Goal: Task Accomplishment & Management: Complete application form

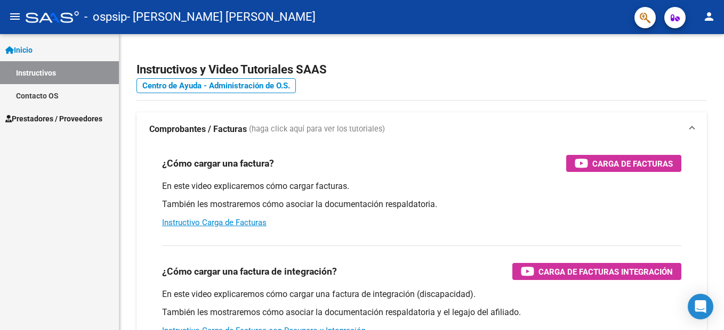
click at [50, 116] on span "Prestadores / Proveedores" at bounding box center [53, 119] width 97 height 12
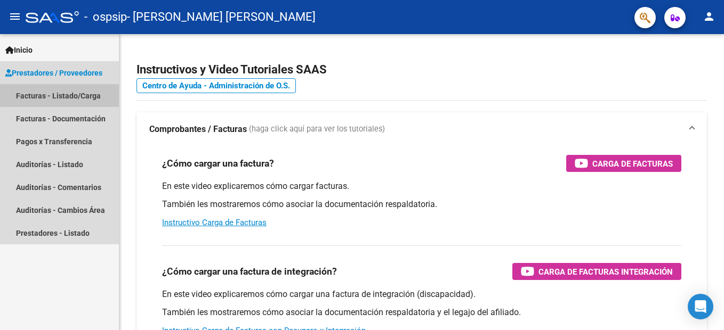
click at [66, 95] on link "Facturas - Listado/Carga" at bounding box center [59, 95] width 119 height 23
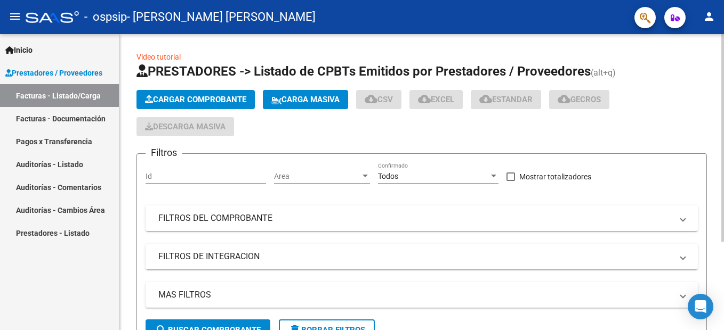
click at [193, 97] on span "Cargar Comprobante" at bounding box center [195, 100] width 101 height 10
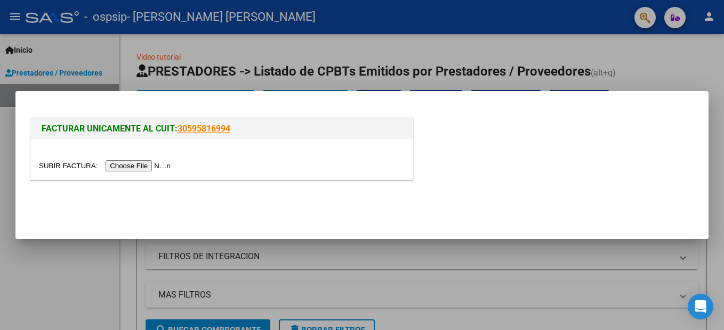
click at [132, 164] on input "file" at bounding box center [106, 165] width 135 height 11
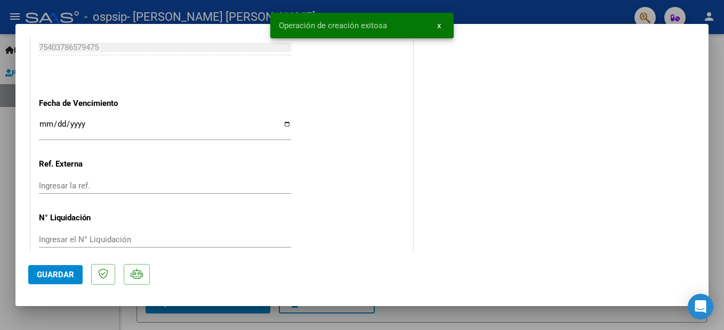
scroll to position [637, 0]
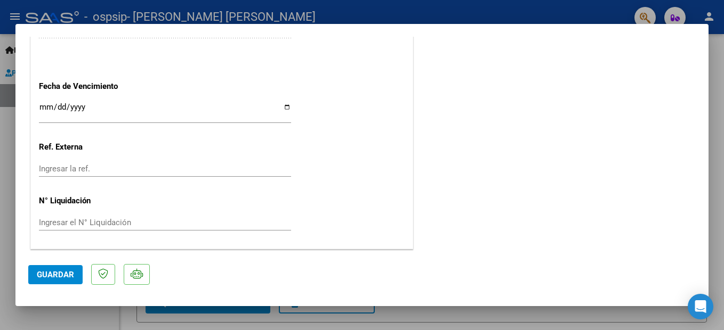
click at [61, 272] on span "Guardar" at bounding box center [55, 275] width 37 height 10
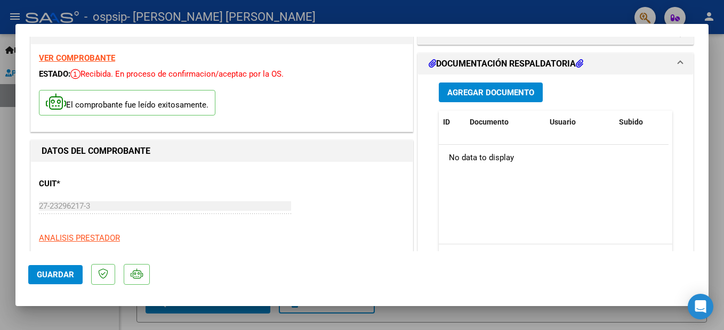
scroll to position [0, 0]
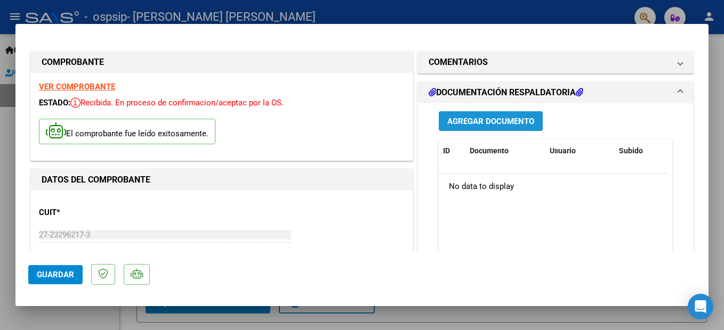
click at [463, 117] on span "Agregar Documento" at bounding box center [490, 122] width 87 height 10
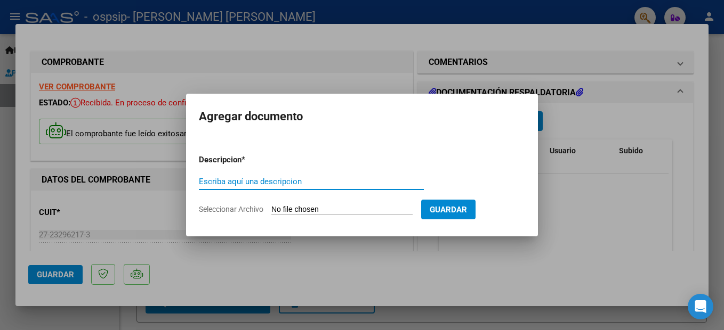
click at [252, 178] on input "Escriba aquí una descripcion" at bounding box center [311, 182] width 225 height 10
type input "[PERSON_NAME]"
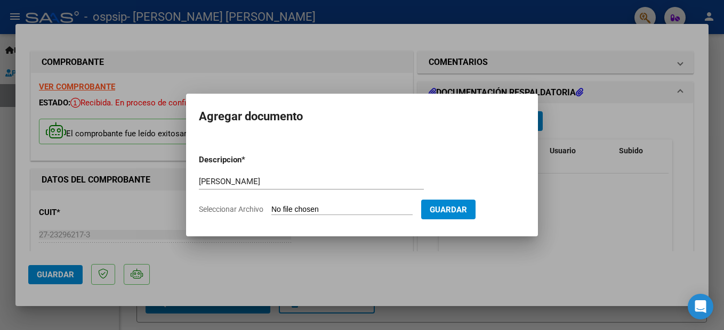
click at [323, 205] on app-file-uploader "Seleccionar Archivo" at bounding box center [310, 210] width 222 height 10
click at [313, 207] on input "Seleccionar Archivo" at bounding box center [341, 210] width 141 height 10
type input "C:\fakepath\[PERSON_NAME].pdf"
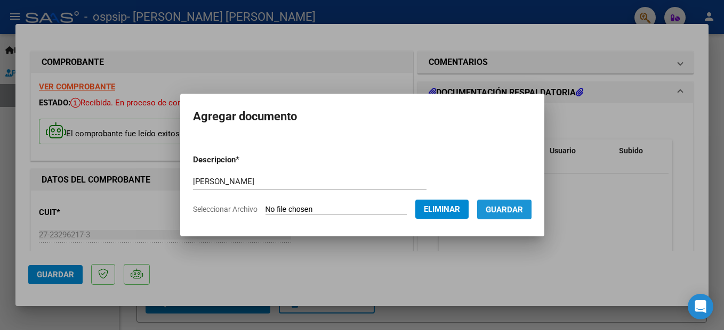
click at [520, 206] on span "Guardar" at bounding box center [503, 210] width 37 height 10
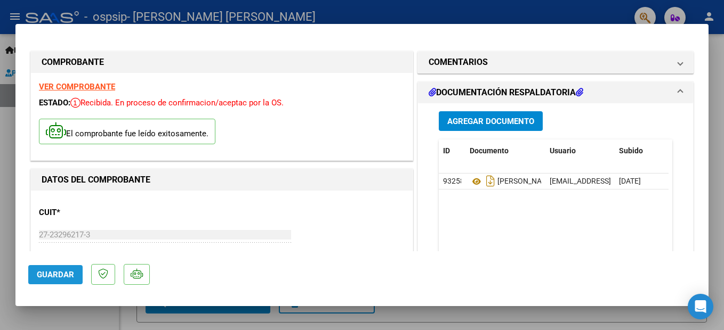
click at [55, 269] on button "Guardar" at bounding box center [55, 274] width 54 height 19
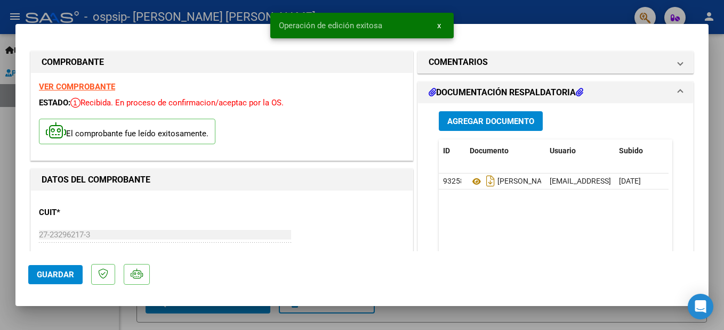
click at [97, 315] on div at bounding box center [362, 165] width 724 height 330
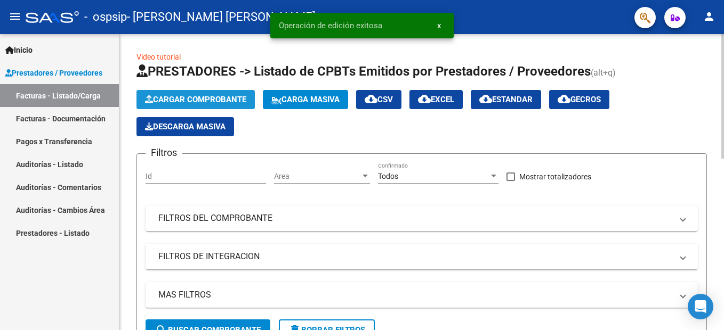
click at [215, 96] on span "Cargar Comprobante" at bounding box center [195, 100] width 101 height 10
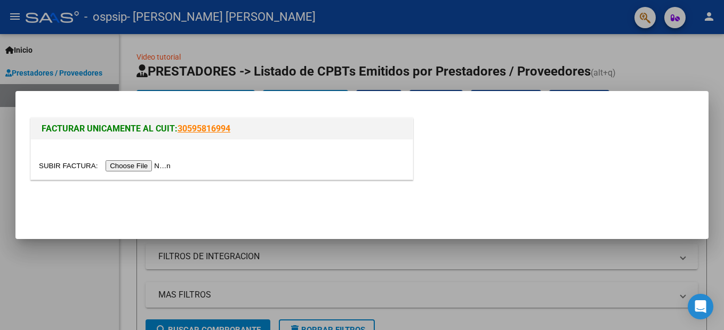
click at [134, 166] on input "file" at bounding box center [106, 165] width 135 height 11
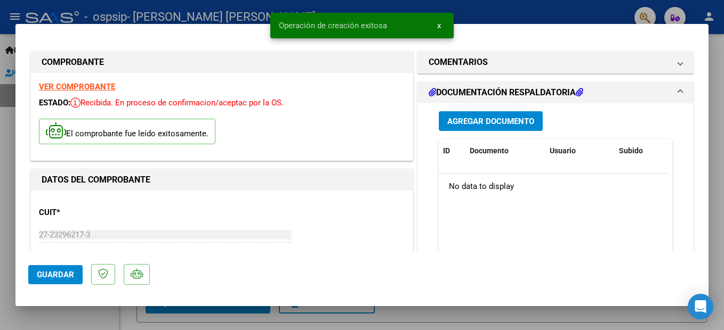
scroll to position [53, 0]
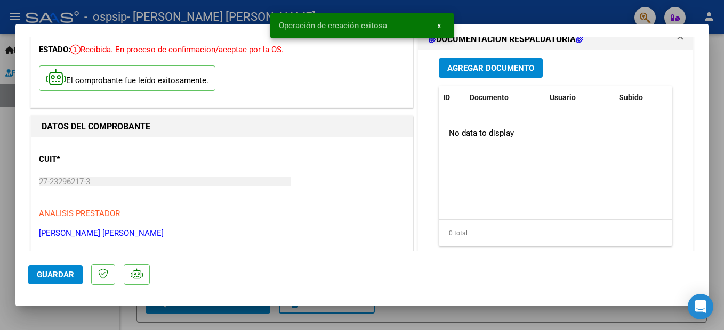
click at [484, 71] on span "Agregar Documento" at bounding box center [490, 68] width 87 height 10
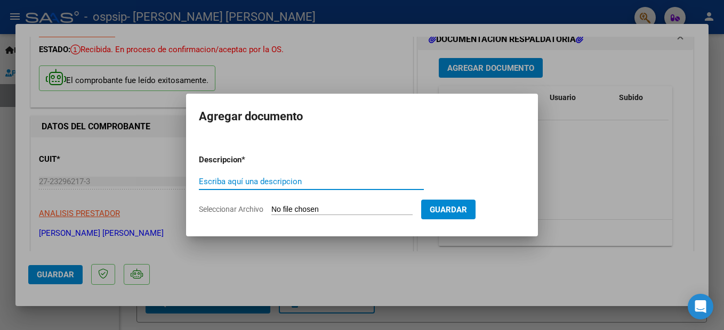
click at [255, 183] on input "Escriba aquí una descripcion" at bounding box center [311, 182] width 225 height 10
type input "[PERSON_NAME]"
click at [356, 209] on input "Seleccionar Archivo" at bounding box center [341, 210] width 141 height 10
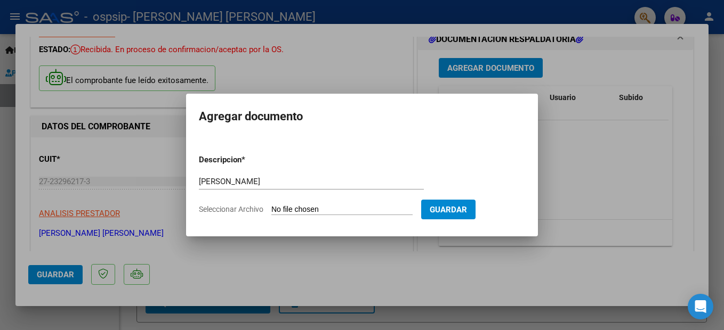
type input "C:\fakepath\[PERSON_NAME].pdf"
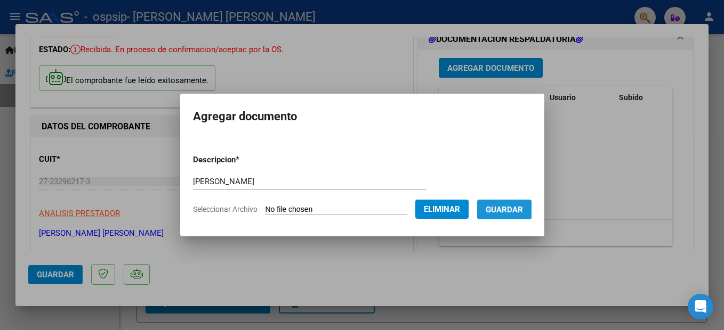
click at [514, 209] on span "Guardar" at bounding box center [503, 210] width 37 height 10
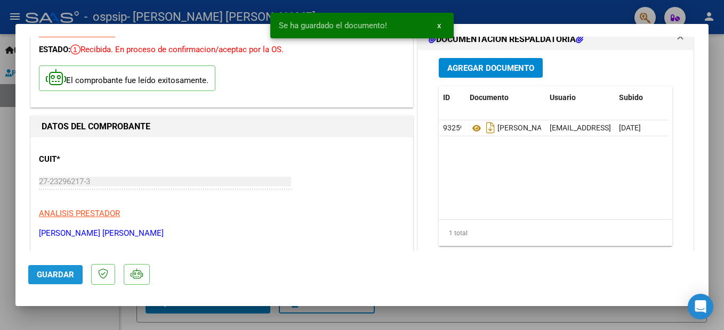
click at [58, 274] on span "Guardar" at bounding box center [55, 275] width 37 height 10
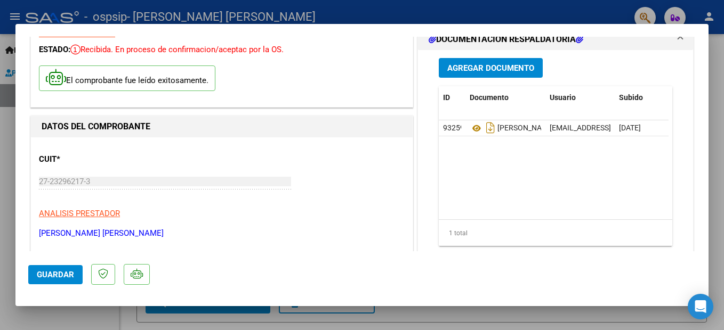
click at [717, 166] on div at bounding box center [362, 165] width 724 height 330
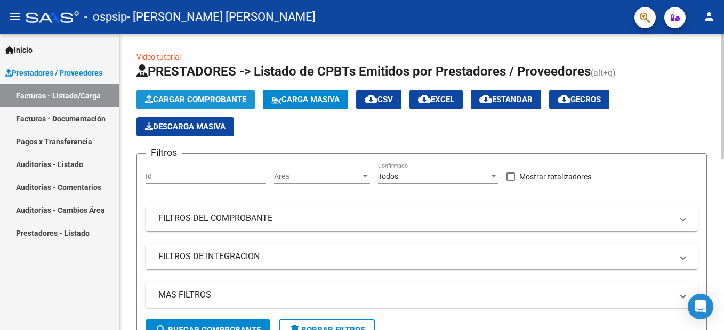
click at [182, 100] on span "Cargar Comprobante" at bounding box center [195, 100] width 101 height 10
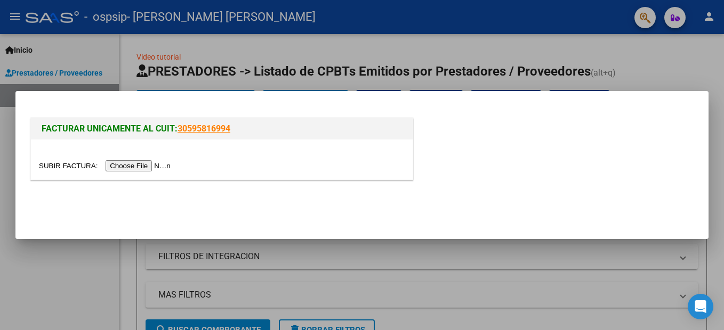
click at [132, 162] on input "file" at bounding box center [106, 165] width 135 height 11
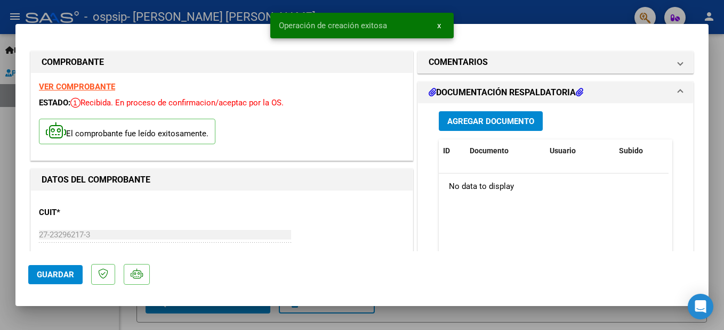
click at [500, 119] on span "Agregar Documento" at bounding box center [490, 122] width 87 height 10
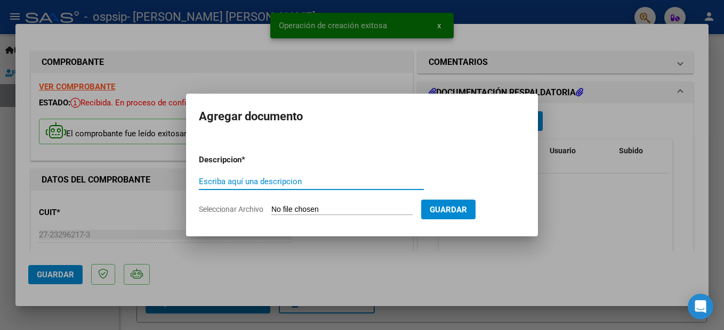
click at [256, 178] on input "Escriba aquí una descripcion" at bounding box center [311, 182] width 225 height 10
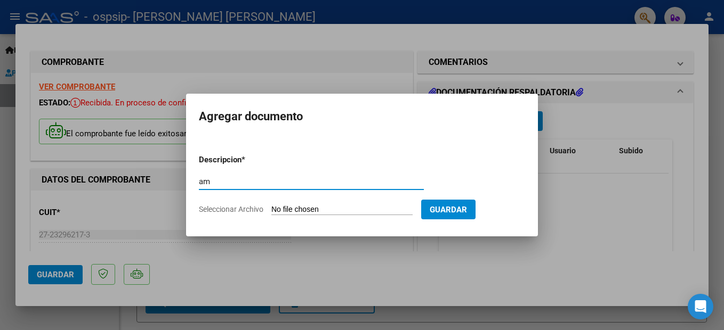
type input "a"
type input "AMPARO"
click at [343, 209] on input "Seleccionar Archivo" at bounding box center [341, 210] width 141 height 10
type input "C:\fakepath\[PERSON_NAME].pdf"
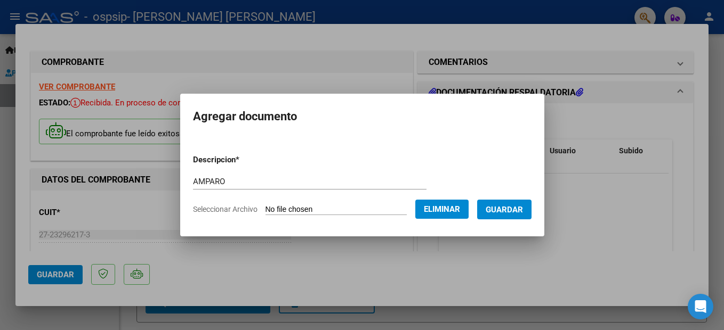
click at [519, 210] on span "Guardar" at bounding box center [503, 210] width 37 height 10
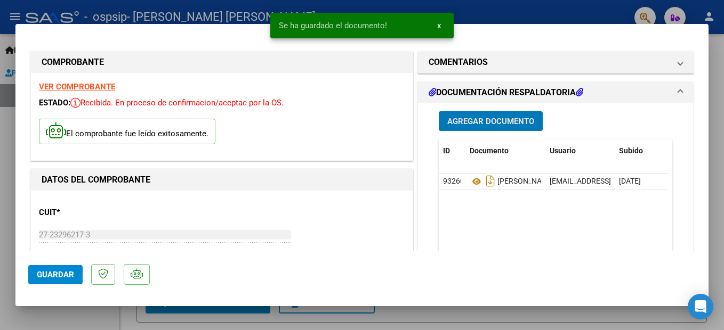
click at [56, 275] on span "Guardar" at bounding box center [55, 275] width 37 height 10
click at [96, 316] on div at bounding box center [362, 165] width 724 height 330
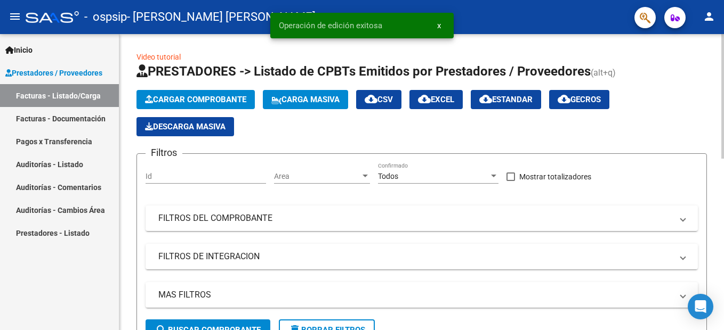
click at [193, 96] on span "Cargar Comprobante" at bounding box center [195, 100] width 101 height 10
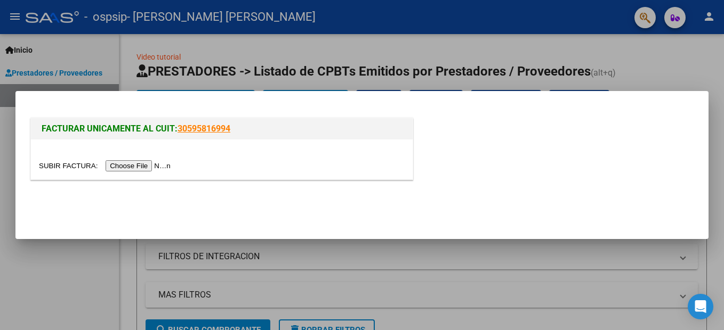
click at [125, 166] on input "file" at bounding box center [106, 165] width 135 height 11
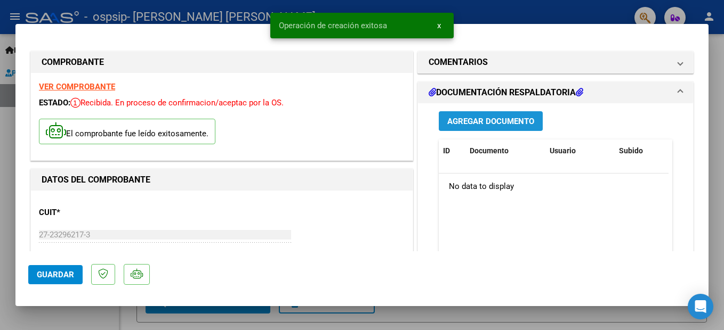
click at [496, 121] on span "Agregar Documento" at bounding box center [490, 122] width 87 height 10
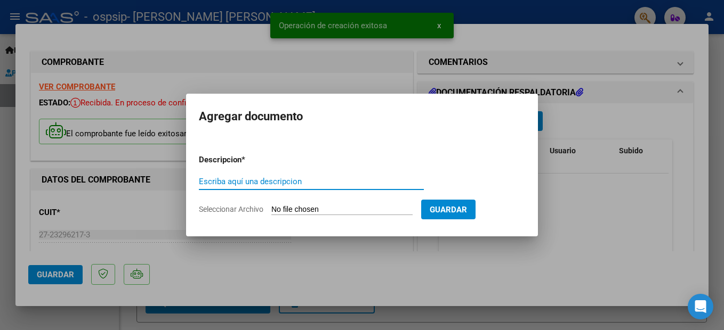
click at [291, 178] on input "Escriba aquí una descripcion" at bounding box center [311, 182] width 225 height 10
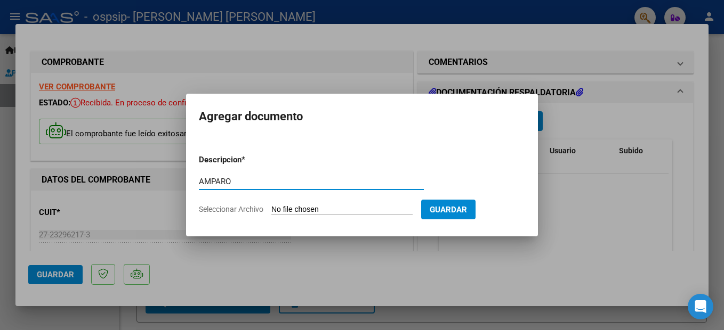
type input "AMPARO"
click at [325, 209] on input "Seleccionar Archivo" at bounding box center [341, 210] width 141 height 10
type input "C:\fakepath\[PERSON_NAME].pdf"
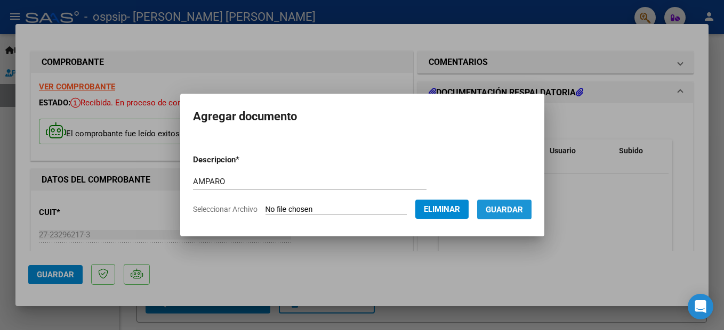
click at [523, 209] on span "Guardar" at bounding box center [503, 210] width 37 height 10
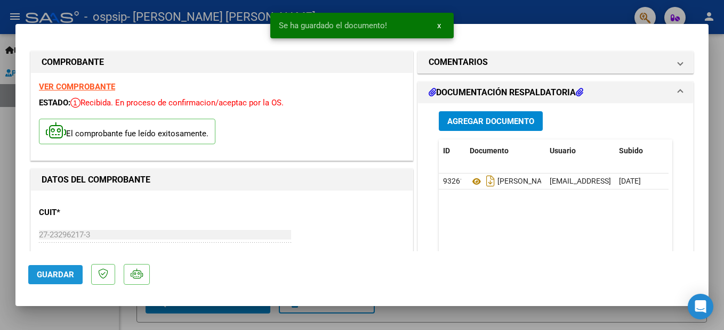
click at [52, 274] on span "Guardar" at bounding box center [55, 275] width 37 height 10
click at [58, 318] on div at bounding box center [362, 165] width 724 height 330
